Goal: Check status

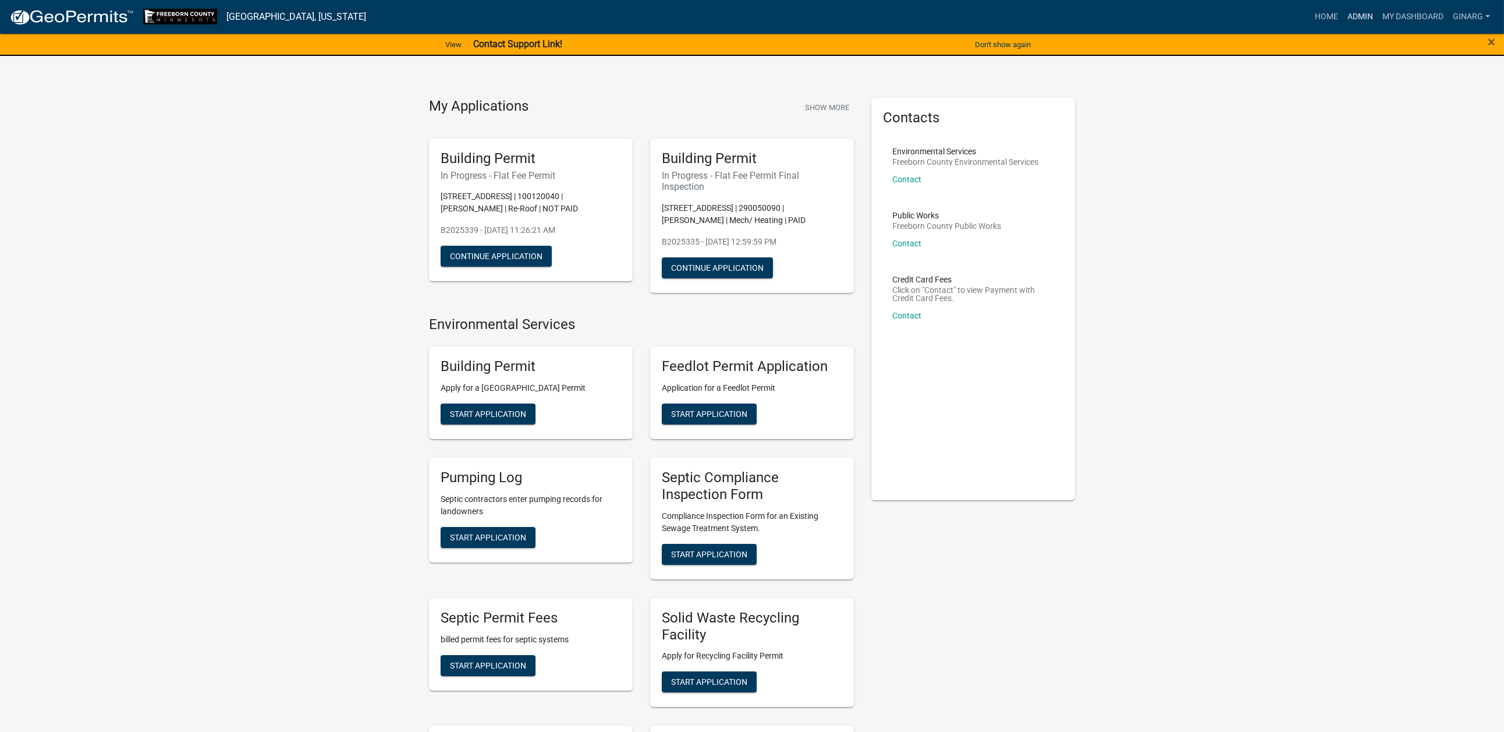
click at [1249, 23] on link "Admin" at bounding box center [1360, 17] width 35 height 22
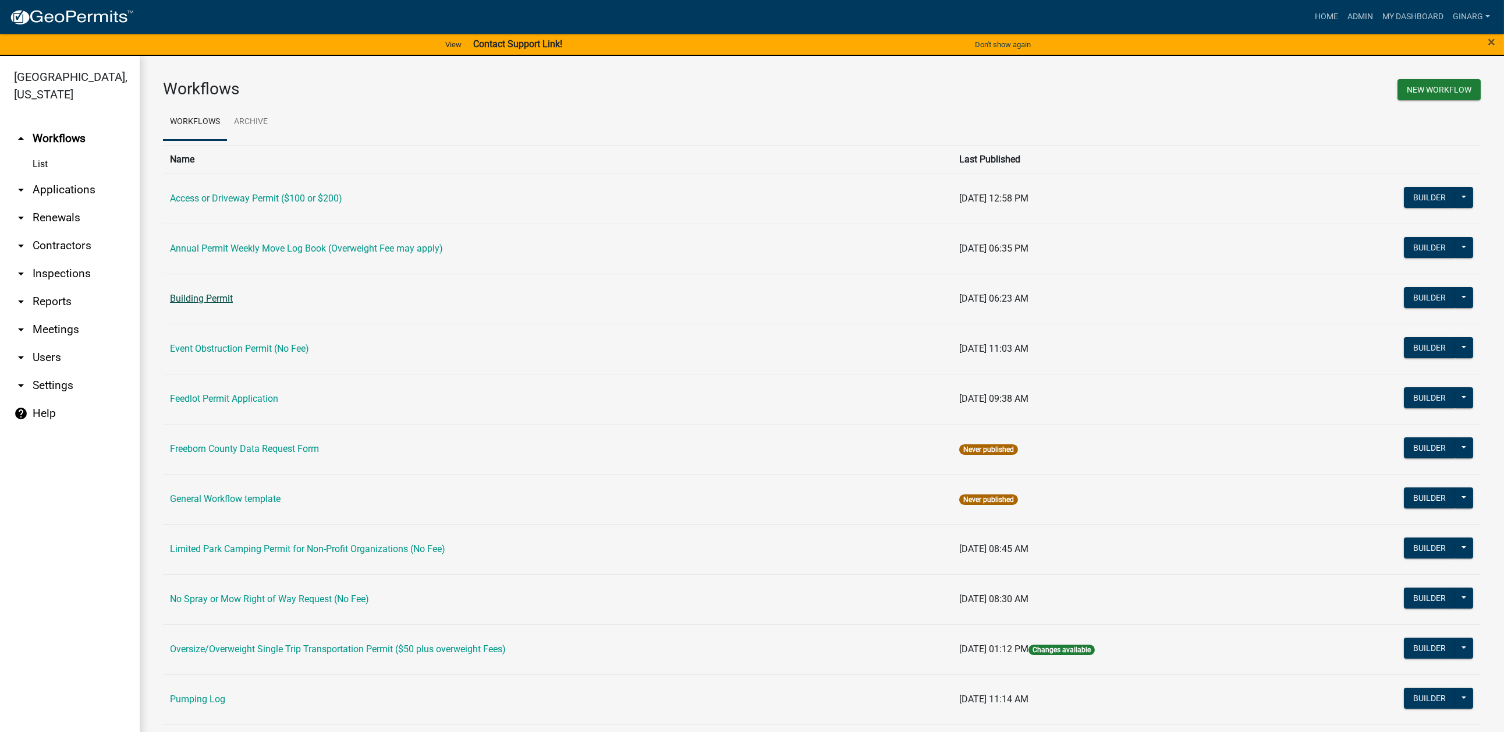
click at [233, 304] on link "Building Permit" at bounding box center [201, 298] width 63 height 11
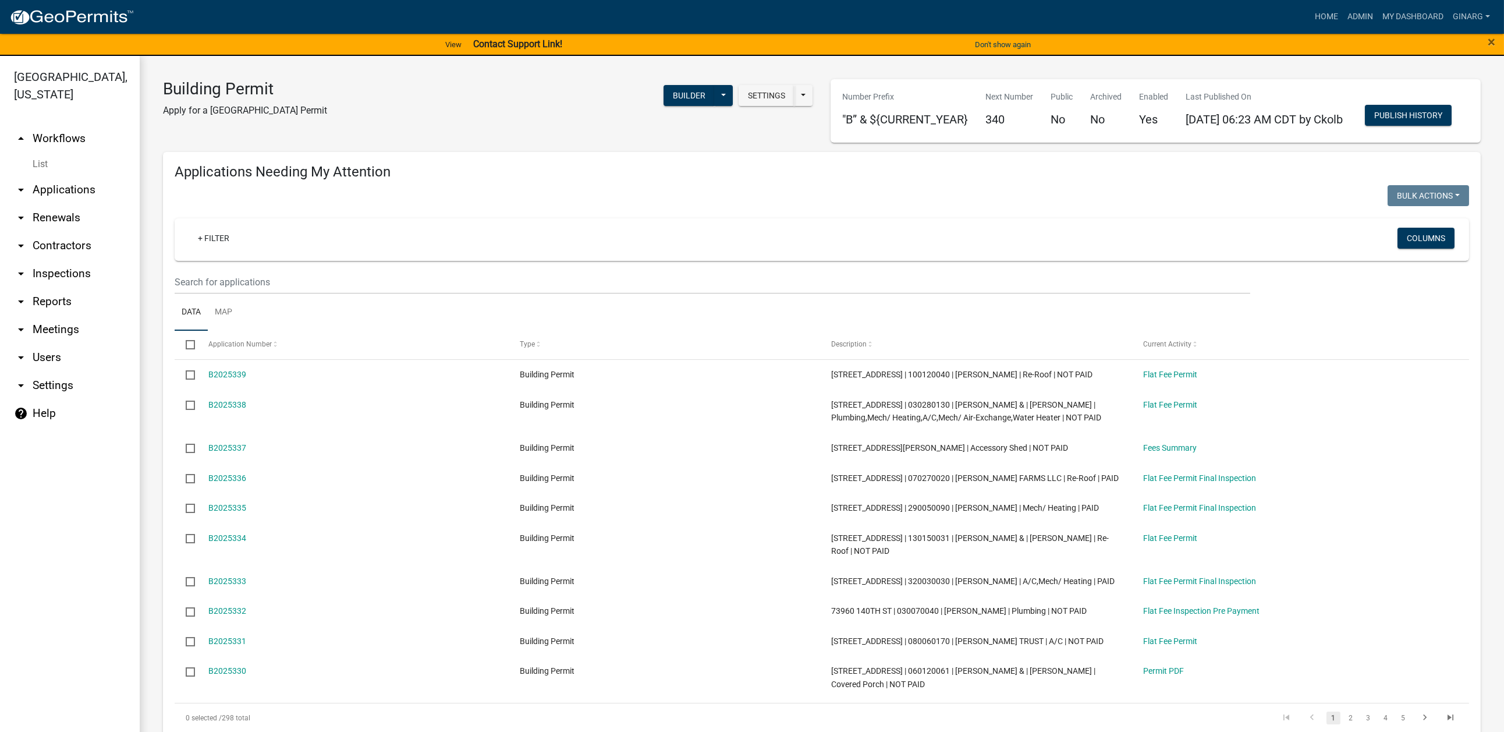
select select "3: 100"
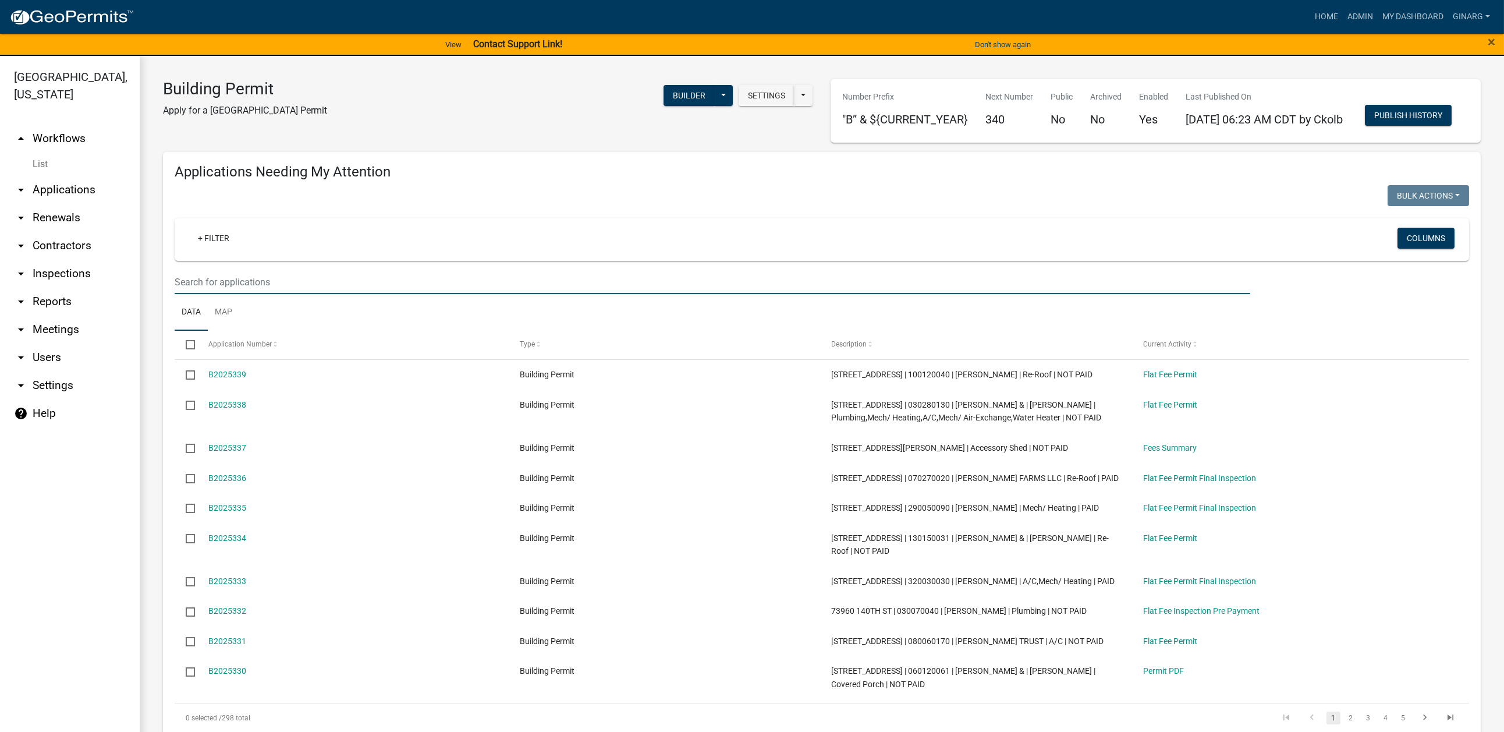
click at [243, 294] on input "text" at bounding box center [713, 282] width 1076 height 24
type input "72831"
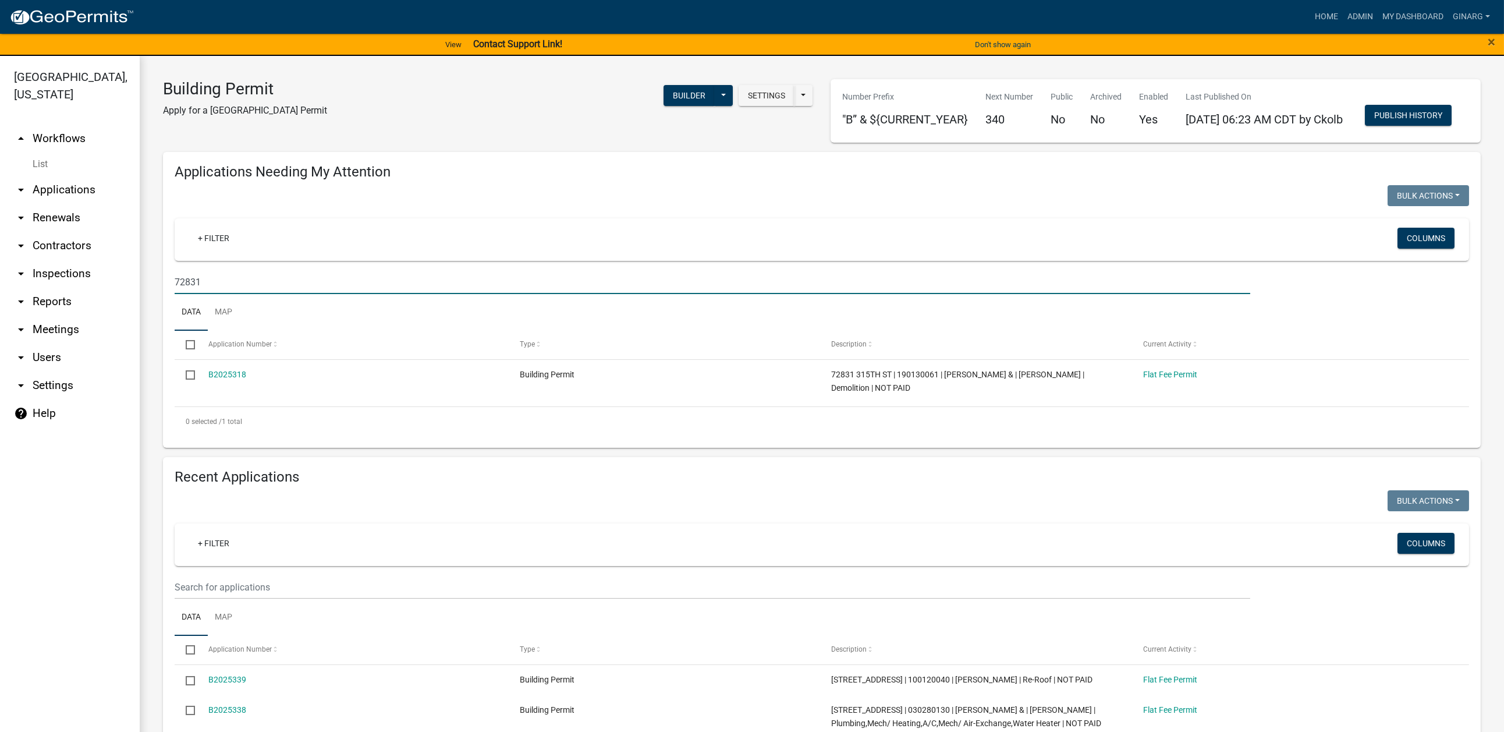
drag, startPoint x: 224, startPoint y: 448, endPoint x: 116, endPoint y: 451, distance: 107.7
click at [116, 451] on div "[GEOGRAPHIC_DATA], [US_STATE] arrow_drop_up Workflows List arrow_drop_down Appl…" at bounding box center [752, 401] width 1504 height 690
